Goal: Transaction & Acquisition: Purchase product/service

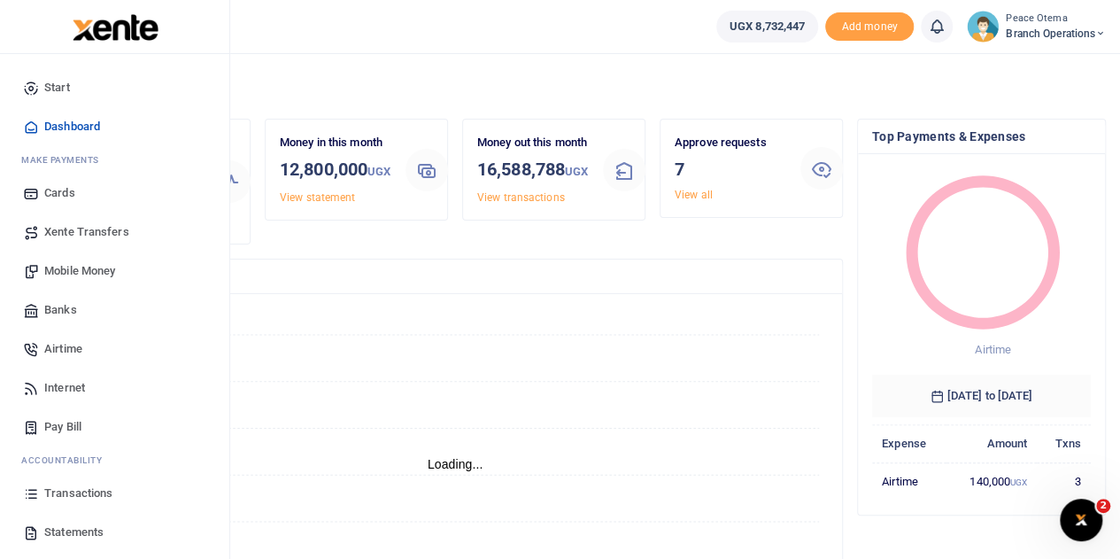
click at [81, 236] on span "Xente Transfers" at bounding box center [86, 232] width 85 height 18
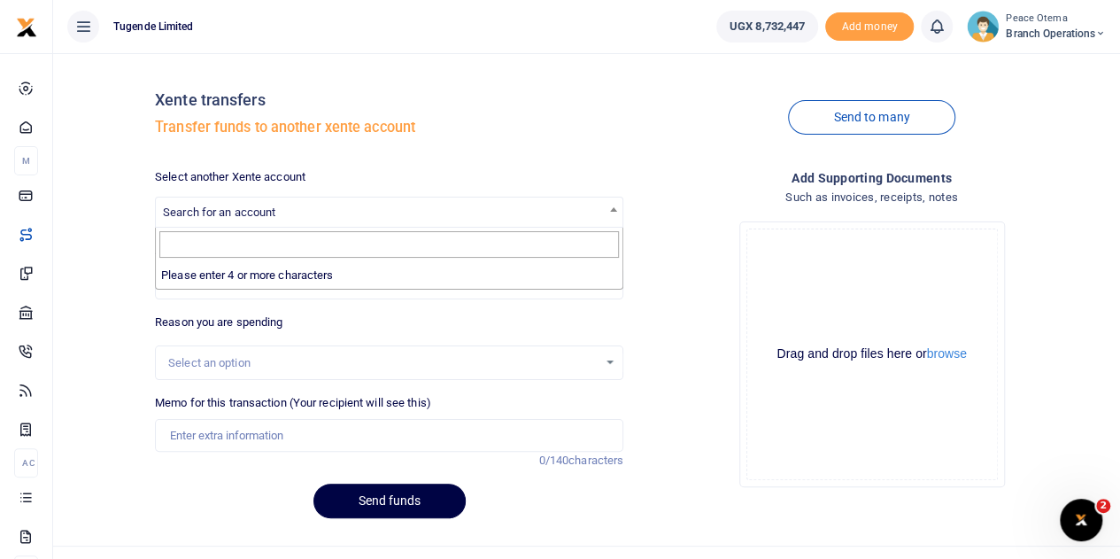
click at [255, 215] on span "Search for an account" at bounding box center [219, 211] width 112 height 13
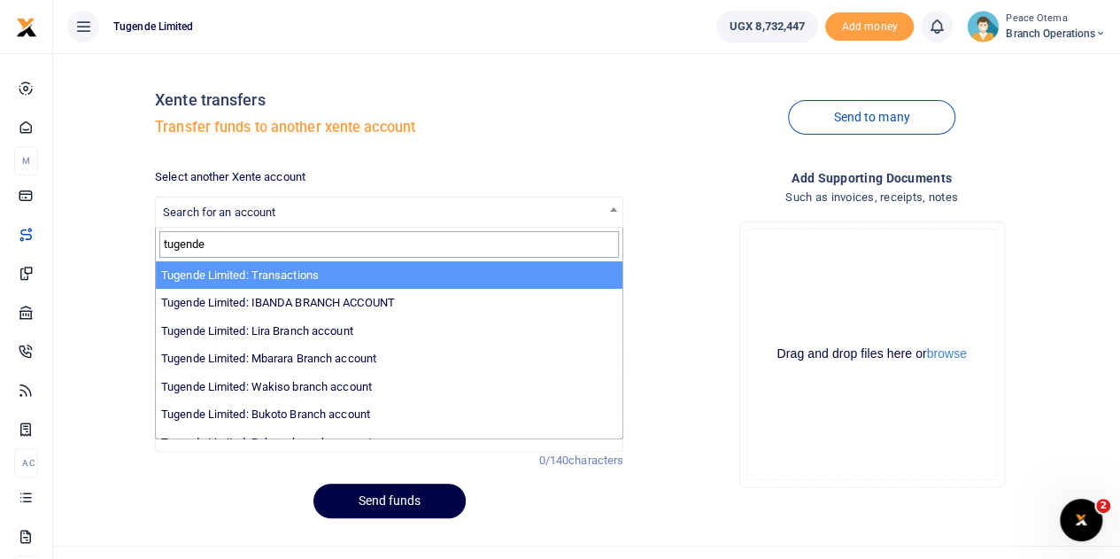
type input "tugende"
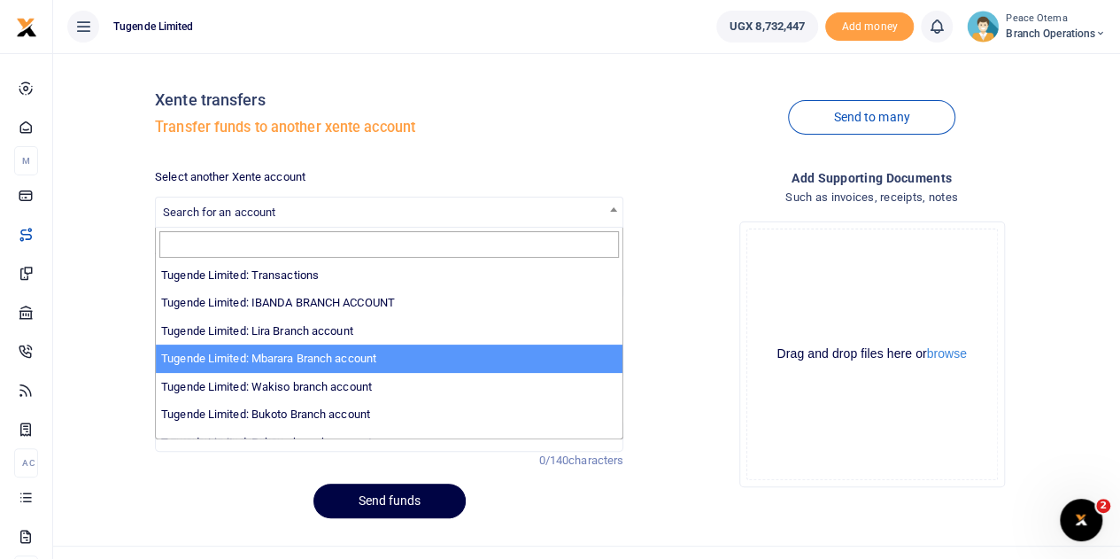
select select "3290"
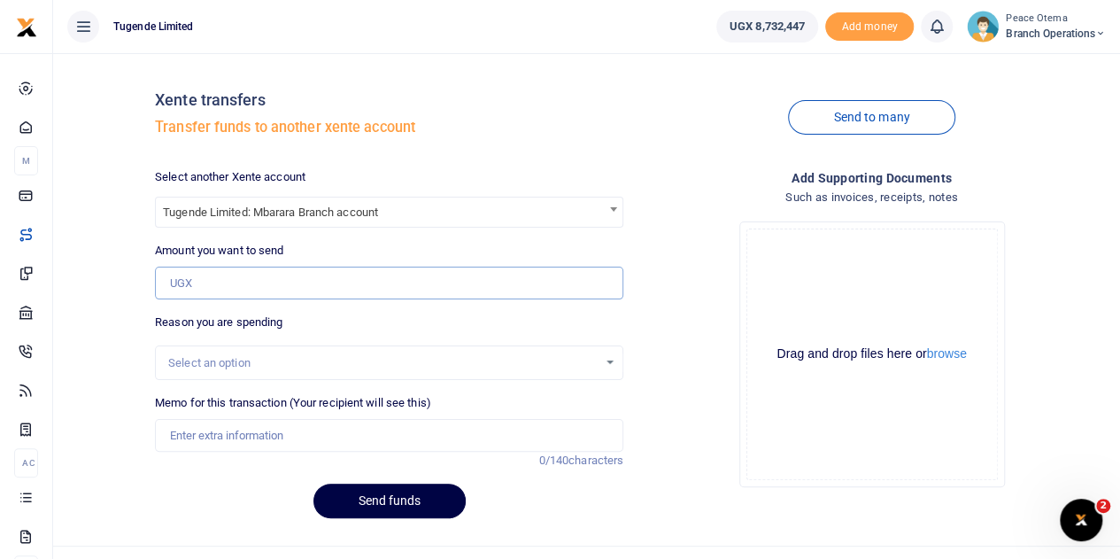
click at [214, 275] on input "Amount you want to send" at bounding box center [389, 284] width 469 height 34
click at [248, 290] on input "Amount you want to send" at bounding box center [389, 284] width 469 height 34
paste input "208,000.00"
type input "208,000"
click at [239, 440] on input "Memo for this transaction (Your recipient will see this)" at bounding box center [389, 436] width 469 height 34
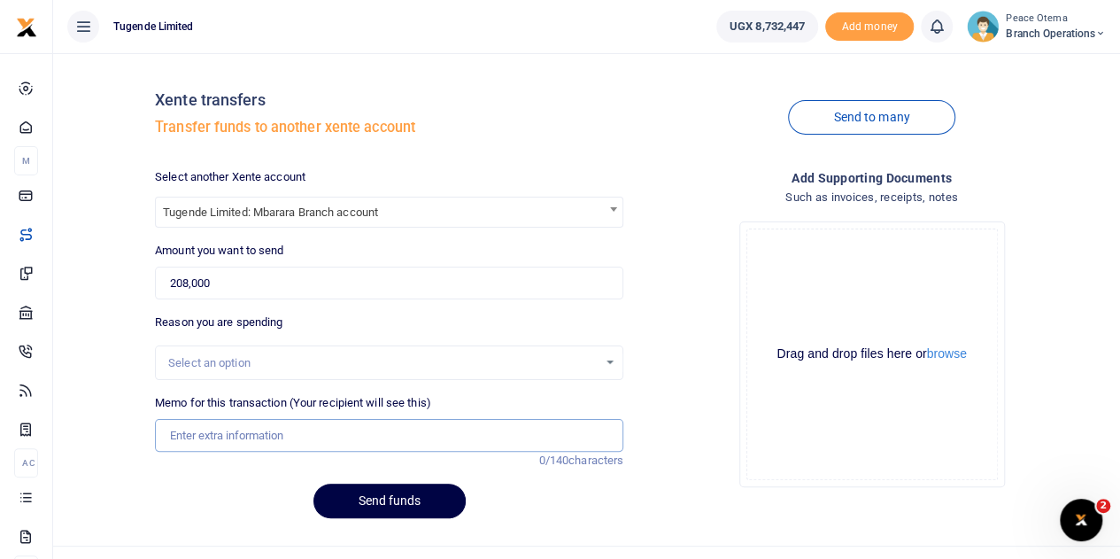
click at [177, 438] on input "Memo for this transaction (Your recipient will see this)" at bounding box center [389, 436] width 469 height 34
paste input "TLUG-017167"
click at [250, 442] on input "TLUG017167" at bounding box center [389, 436] width 469 height 34
click at [273, 426] on input "TLUG017167" at bounding box center [389, 436] width 469 height 34
type input "TLUG017167 Fortportal electricity"
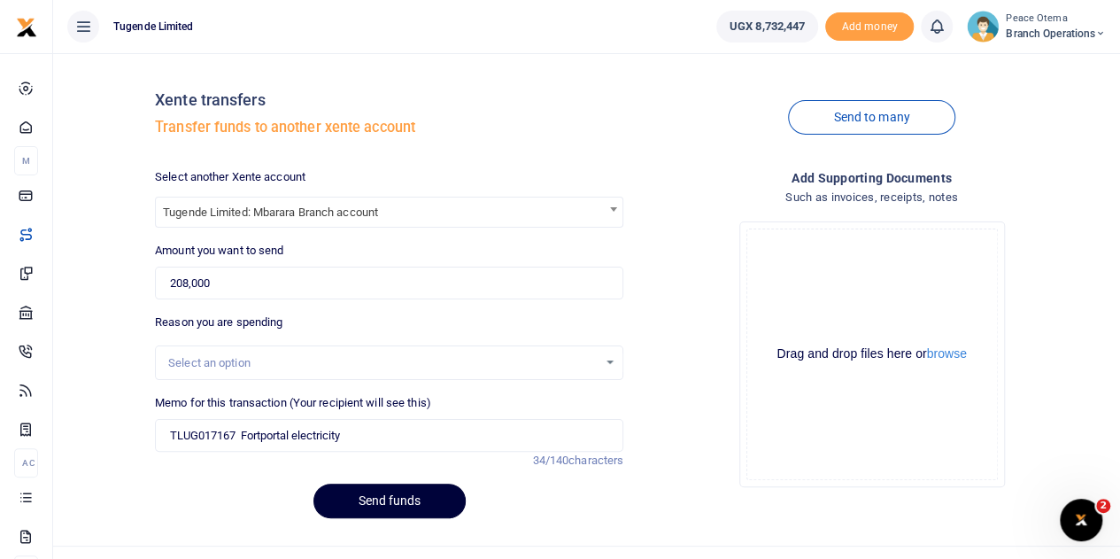
click at [368, 492] on button "Send funds" at bounding box center [390, 501] width 152 height 35
